Goal: Find specific page/section: Find specific page/section

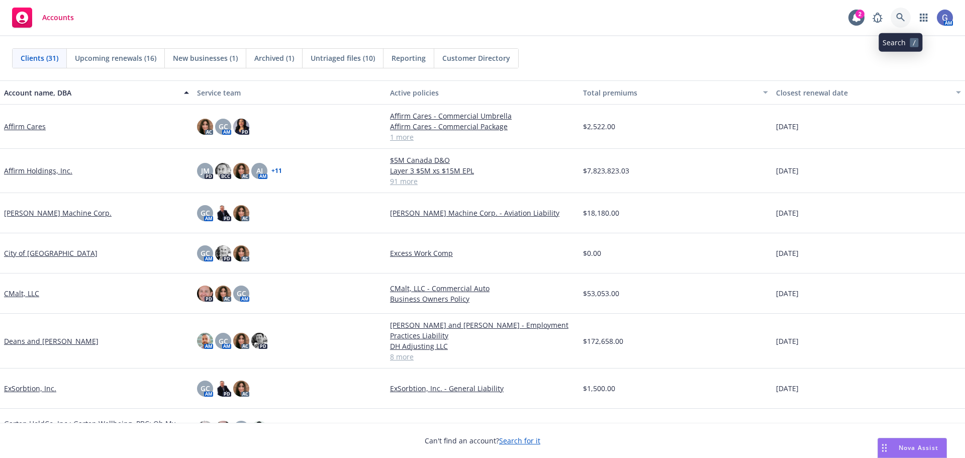
click at [896, 18] on icon at bounding box center [900, 17] width 9 height 9
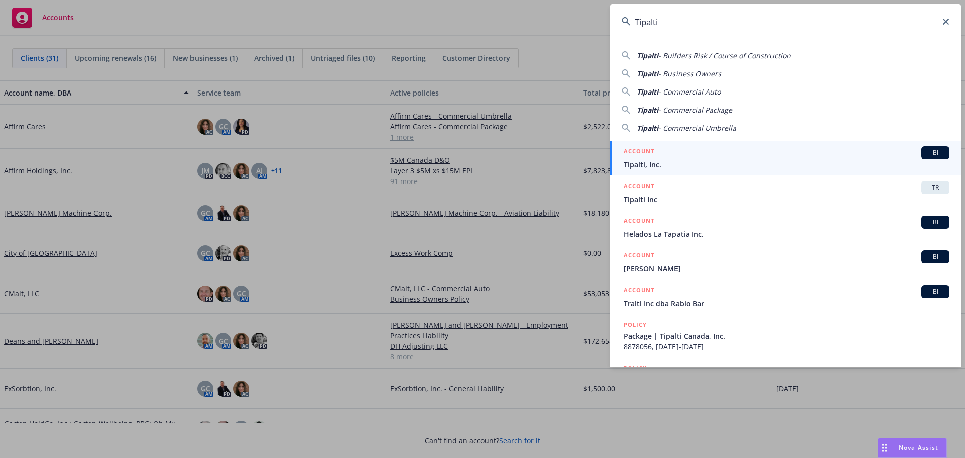
type input "Tipalti"
click at [760, 155] on div "ACCOUNT BI" at bounding box center [787, 152] width 326 height 13
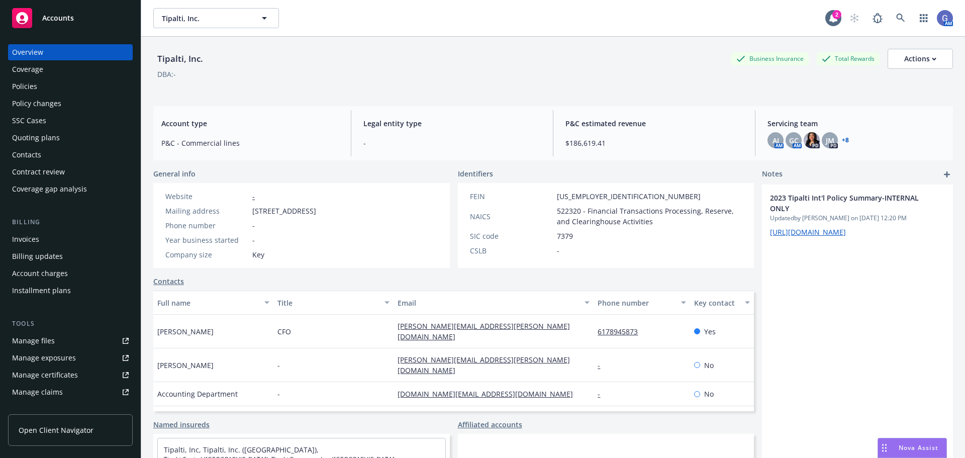
click at [29, 83] on div "Policies" at bounding box center [24, 86] width 25 height 16
